Goal: Entertainment & Leisure: Consume media (video, audio)

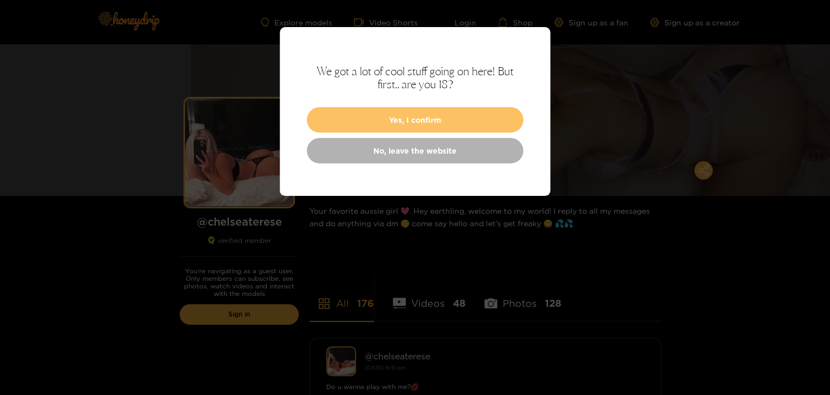
click at [493, 112] on button "Yes, I confirm" at bounding box center [415, 119] width 216 height 25
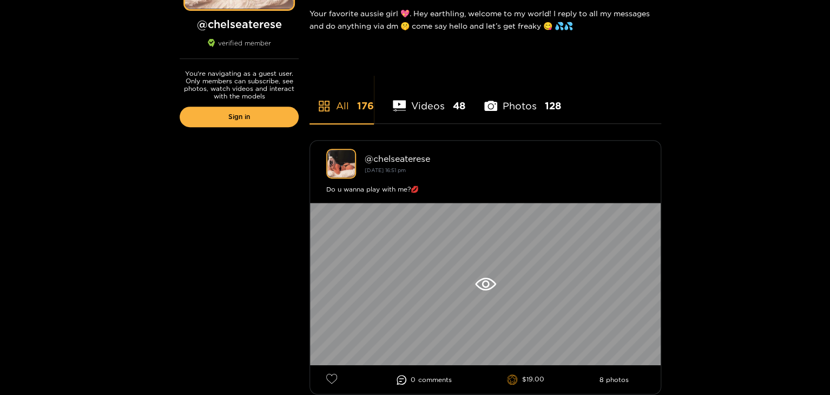
scroll to position [216, 0]
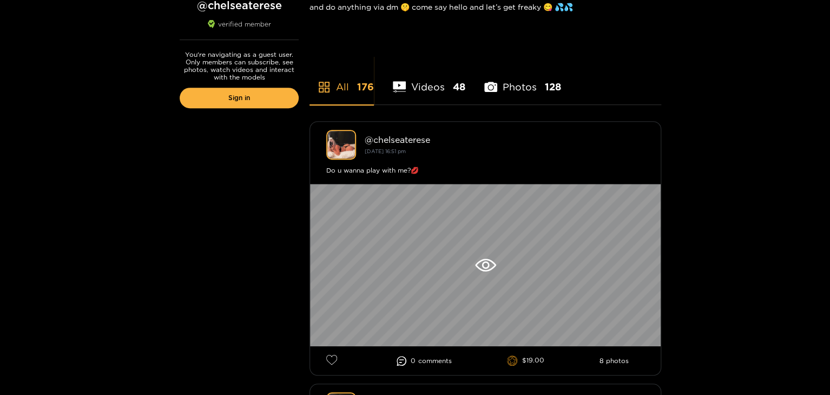
click at [446, 90] on li "Videos 48" at bounding box center [429, 80] width 72 height 49
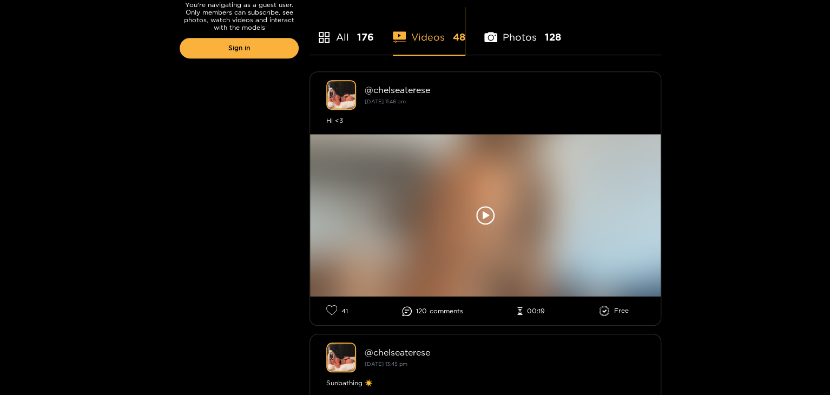
scroll to position [270, 0]
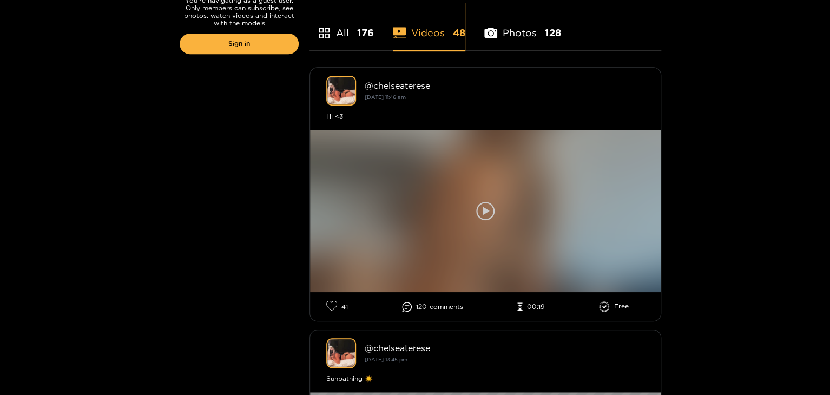
click at [486, 191] on div at bounding box center [485, 211] width 350 height 162
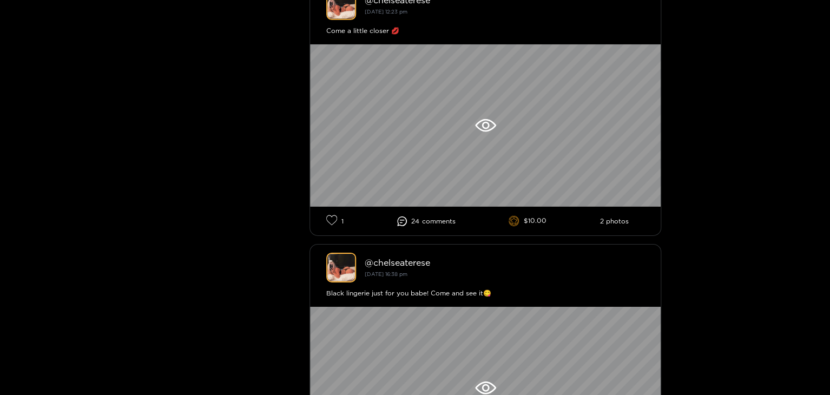
scroll to position [1676, 0]
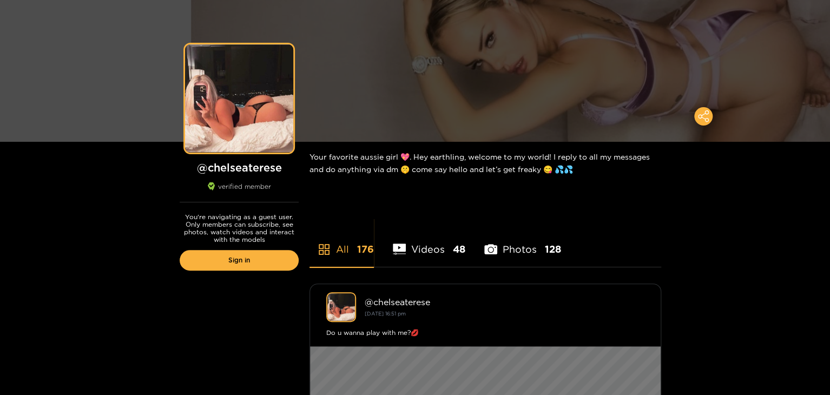
scroll to position [54, 0]
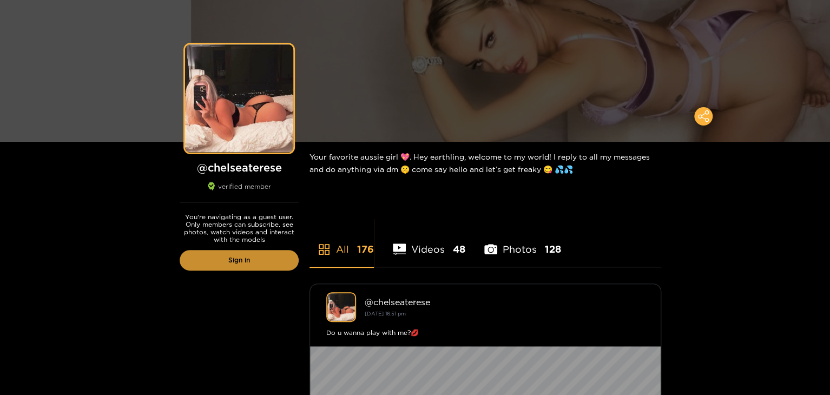
click at [275, 260] on link "Sign in" at bounding box center [239, 260] width 119 height 21
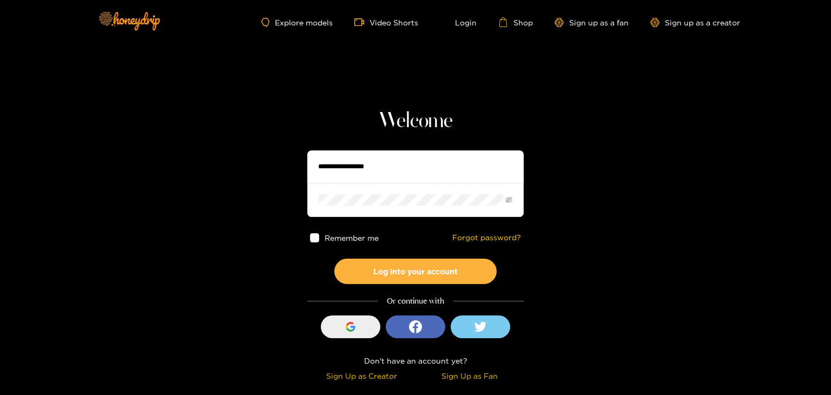
click at [355, 327] on div "button" at bounding box center [350, 326] width 21 height 21
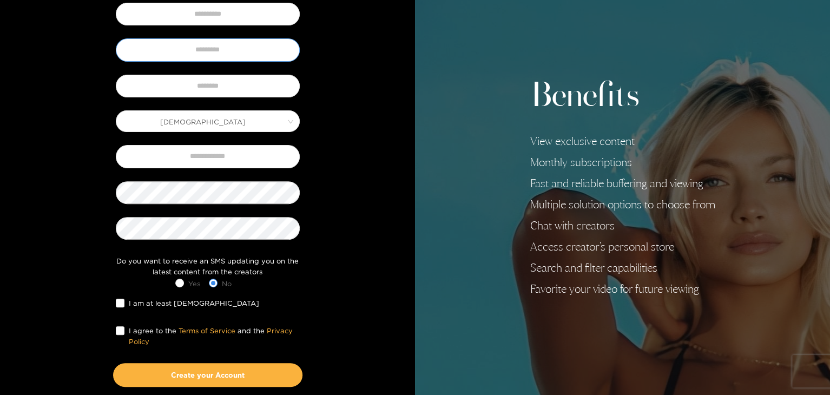
scroll to position [166, 0]
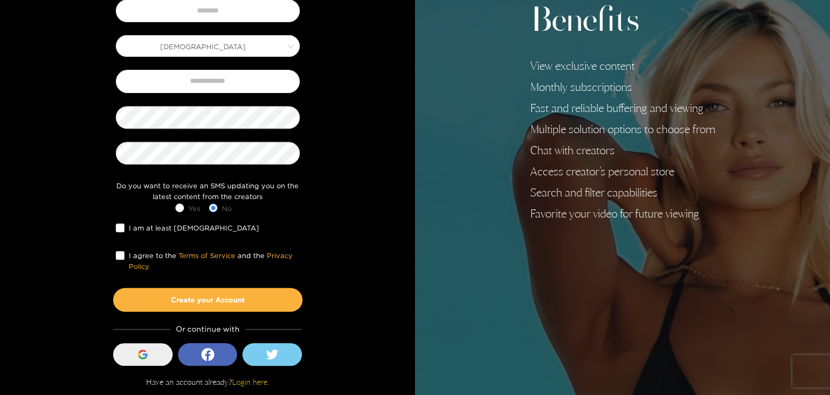
click at [154, 362] on button "Sign in with Google" at bounding box center [142, 354] width 59 height 23
